Goal: Find specific page/section: Find specific page/section

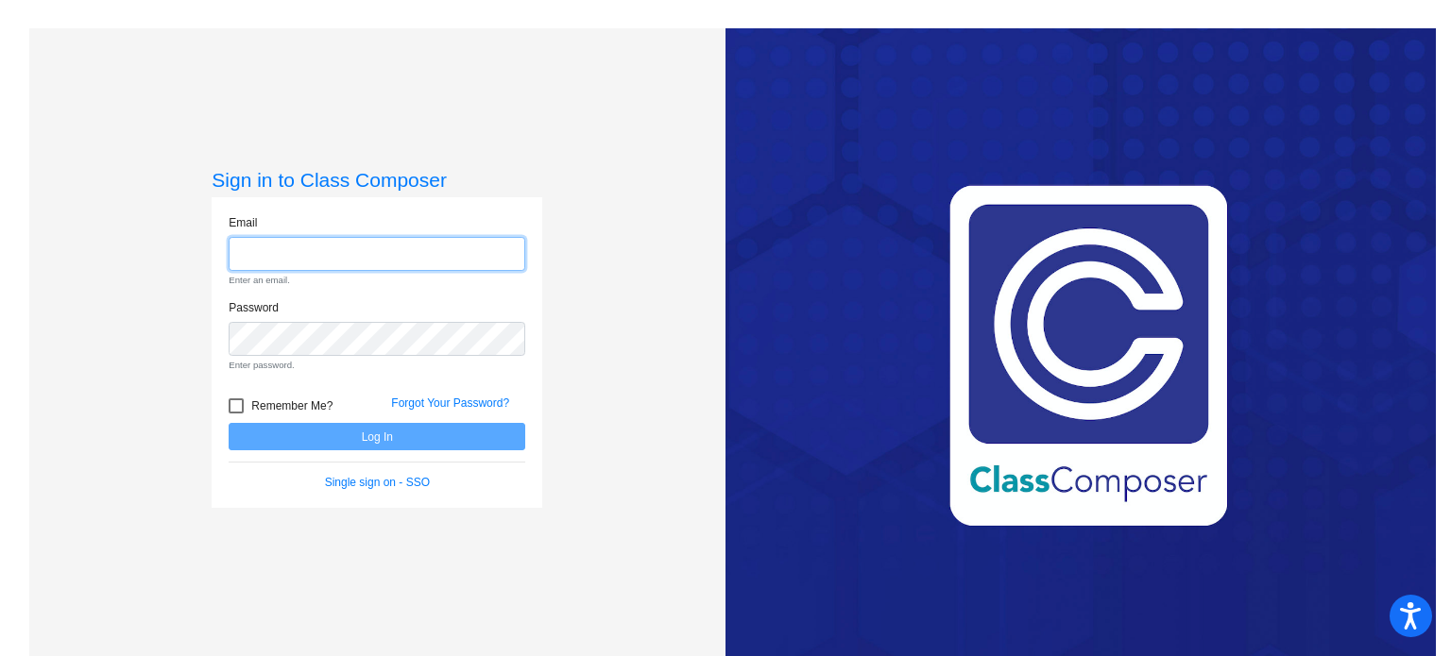
click at [307, 259] on input "email" at bounding box center [377, 254] width 297 height 35
type input "[EMAIL_ADDRESS][DOMAIN_NAME]"
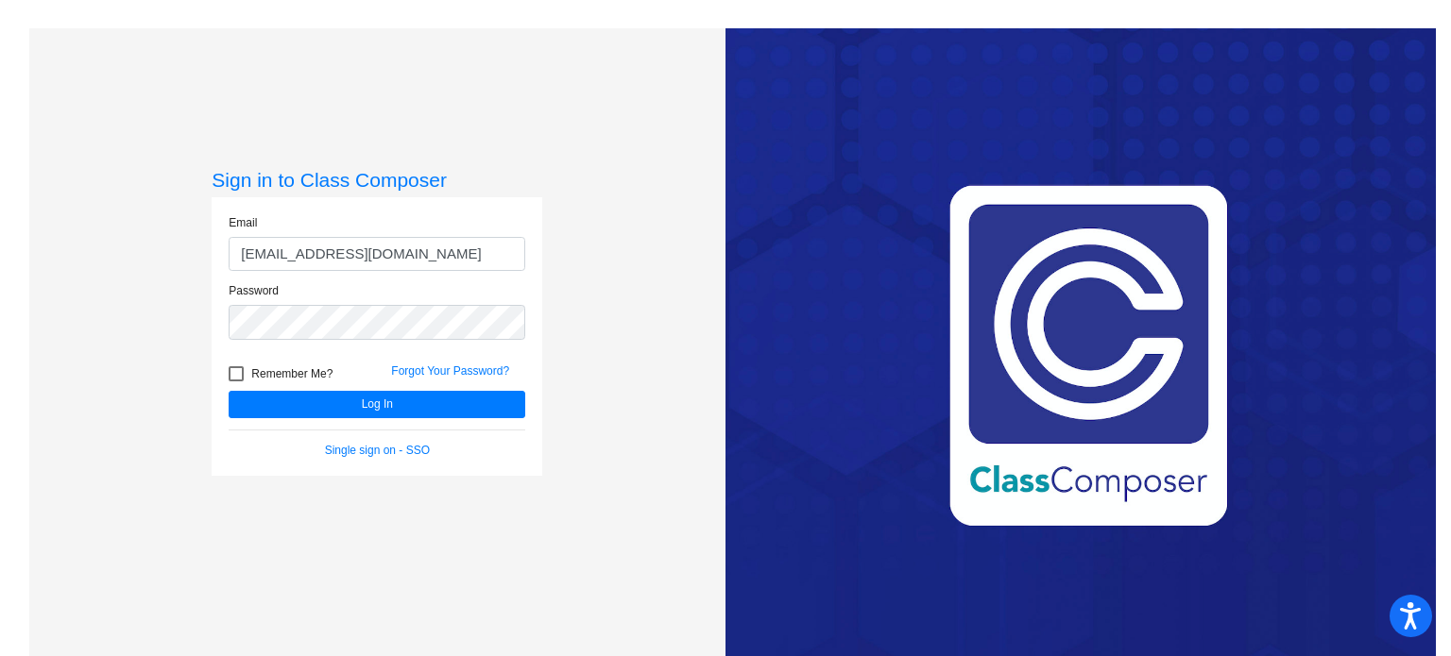
click at [368, 387] on div "Remember Me?" at bounding box center [295, 377] width 162 height 28
click at [361, 407] on button "Log In" at bounding box center [377, 404] width 297 height 27
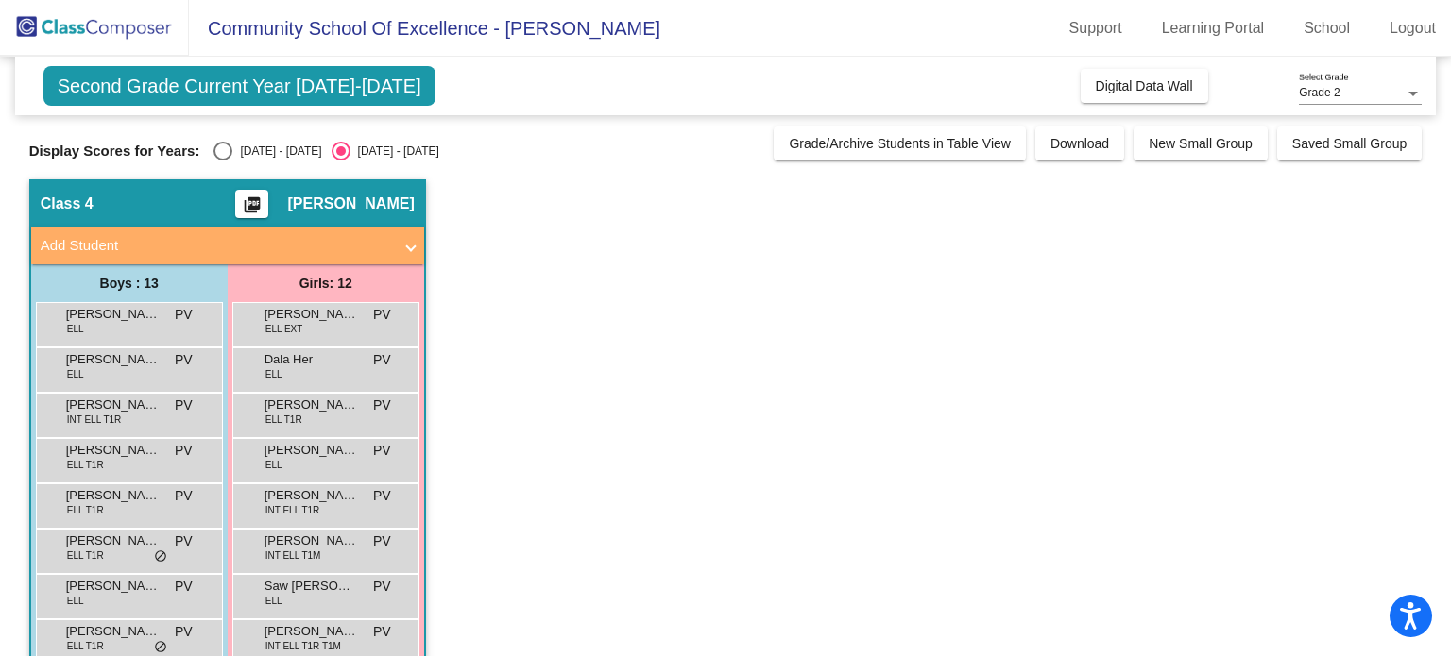
click at [229, 144] on div "Select an option" at bounding box center [222, 151] width 19 height 19
click at [223, 161] on input "[DATE] - [DATE]" at bounding box center [222, 161] width 1 height 1
radio input "true"
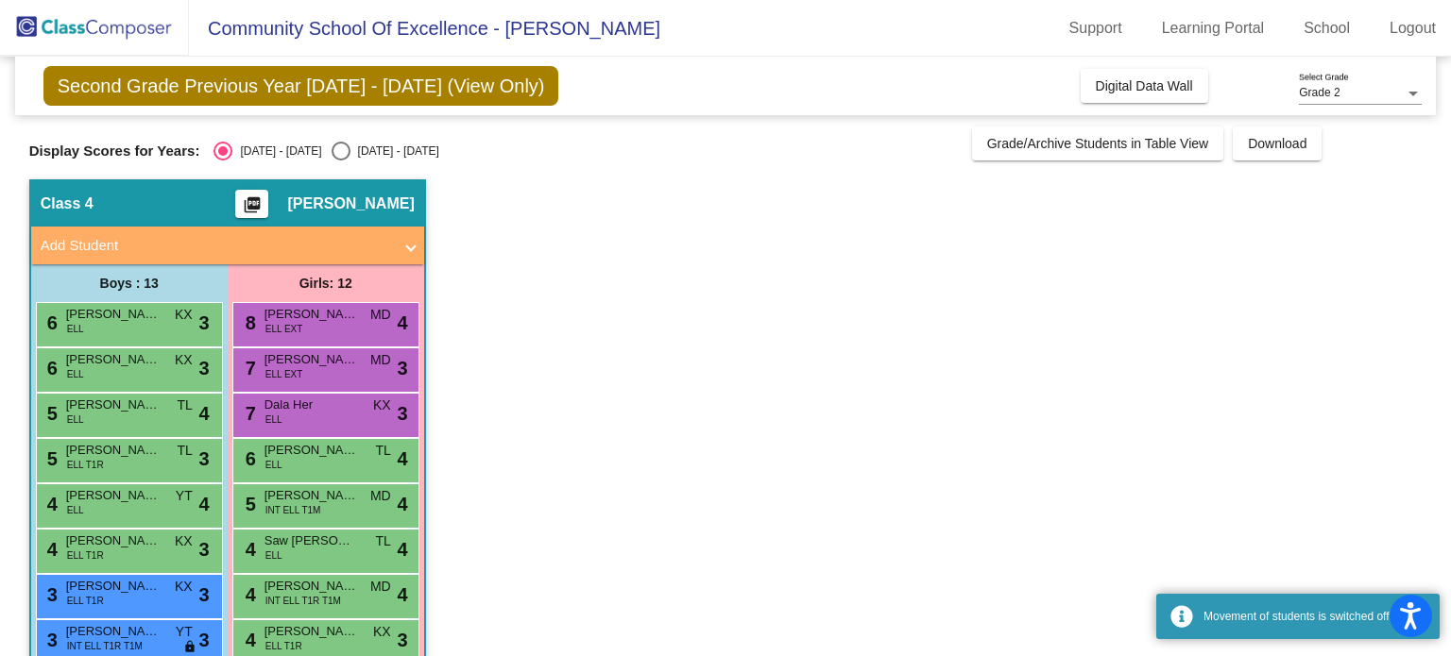
click at [331, 154] on div "Select an option" at bounding box center [340, 151] width 19 height 19
click at [340, 161] on input "[DATE] - [DATE]" at bounding box center [340, 161] width 1 height 1
radio input "true"
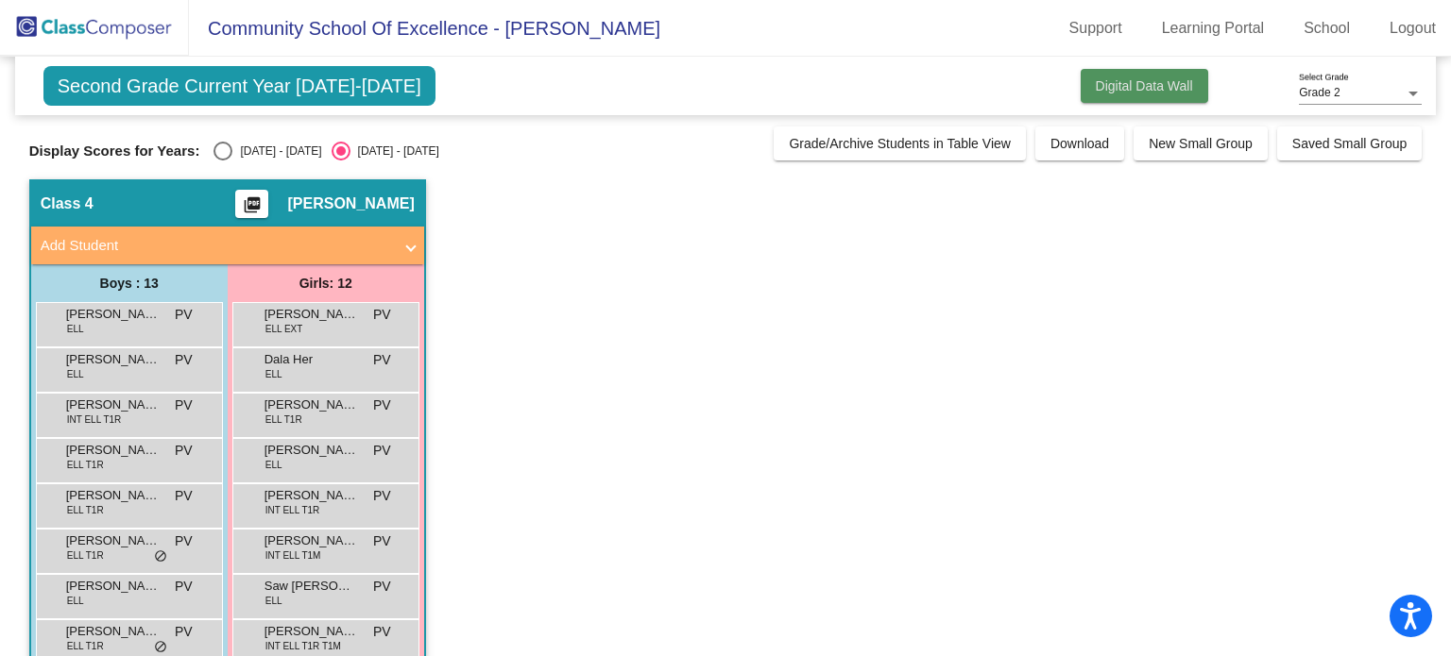
click at [1173, 81] on span "Digital Data Wall" at bounding box center [1144, 85] width 97 height 15
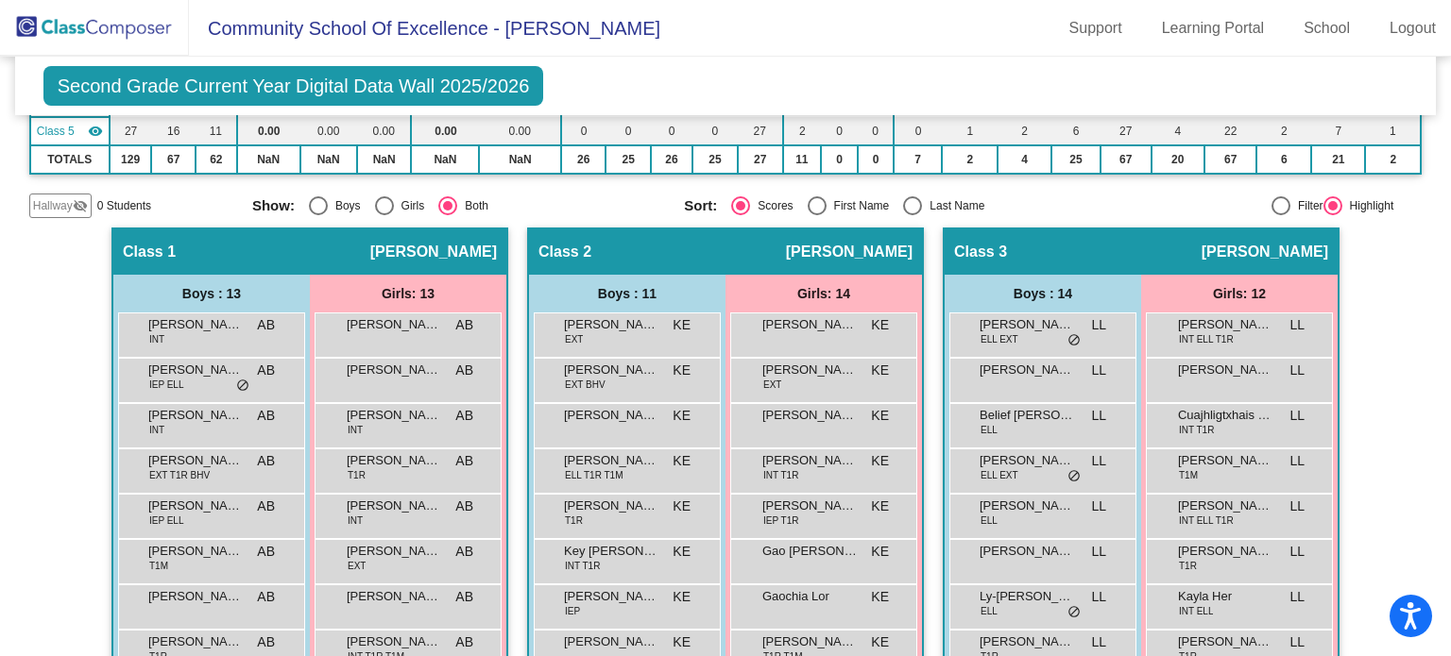
scroll to position [287, 0]
